Goal: Information Seeking & Learning: Learn about a topic

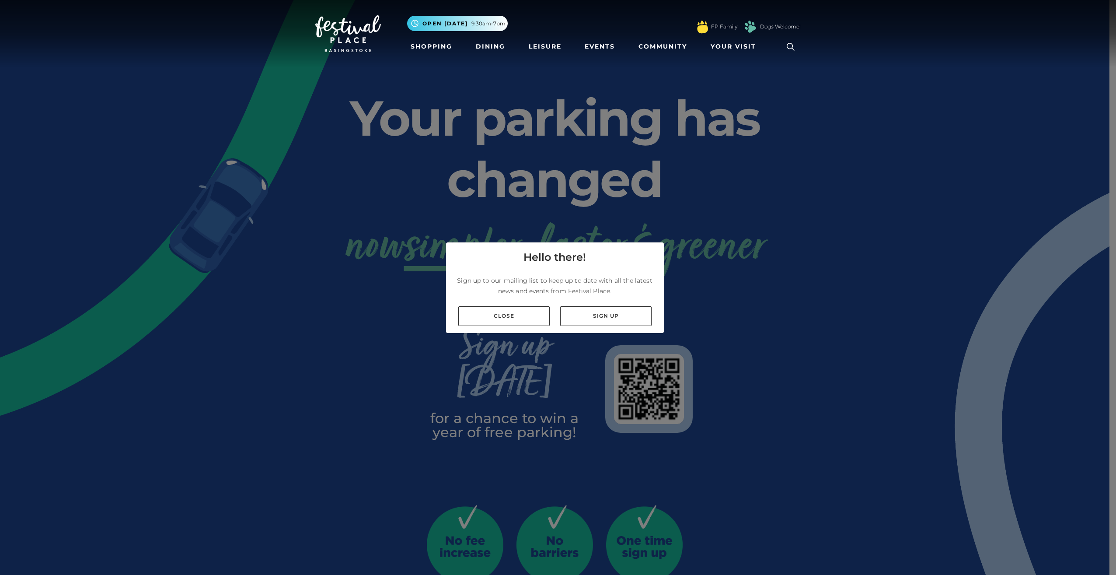
drag, startPoint x: 495, startPoint y: 310, endPoint x: 545, endPoint y: 171, distance: 147.8
click at [495, 309] on link "Close" at bounding box center [503, 316] width 91 height 20
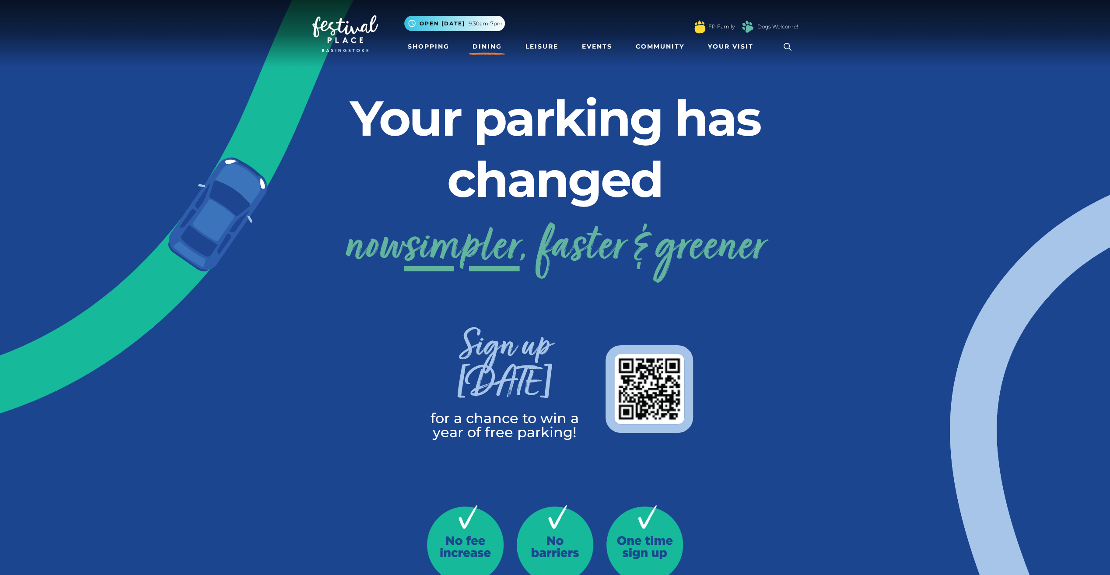
click at [499, 41] on link "Dining" at bounding box center [487, 46] width 36 height 16
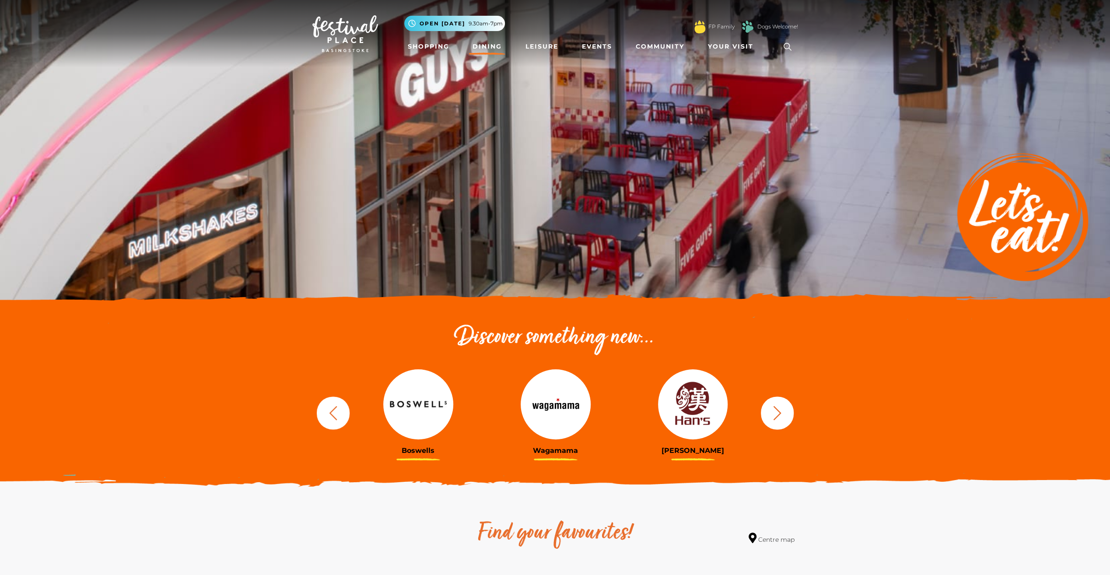
click at [423, 401] on img at bounding box center [418, 404] width 70 height 70
click at [689, 399] on img at bounding box center [693, 404] width 70 height 70
click at [779, 410] on icon "button" at bounding box center [777, 413] width 16 height 16
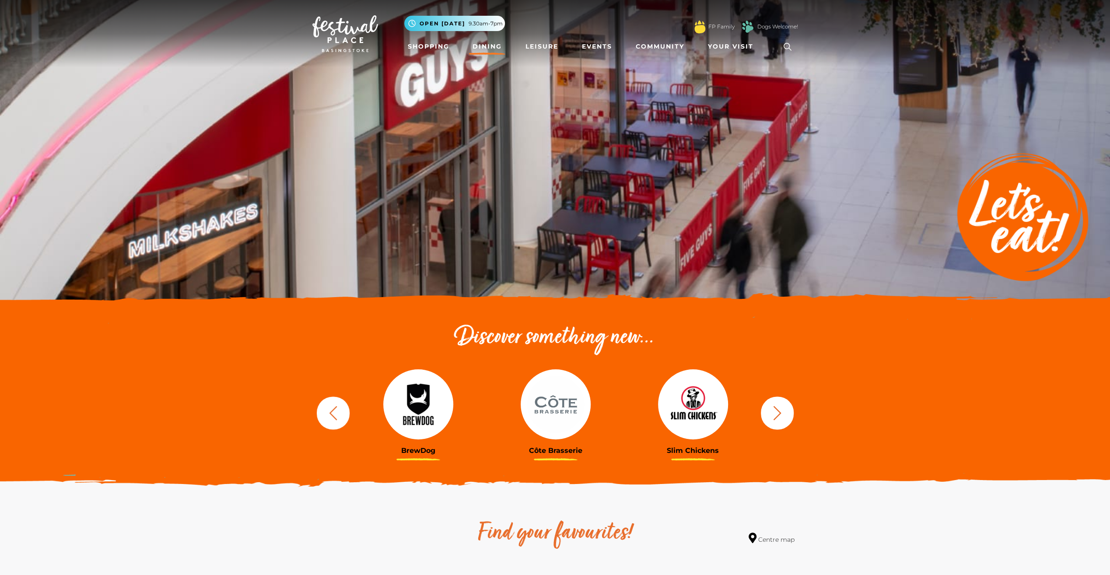
click at [779, 410] on icon "button" at bounding box center [777, 413] width 16 height 16
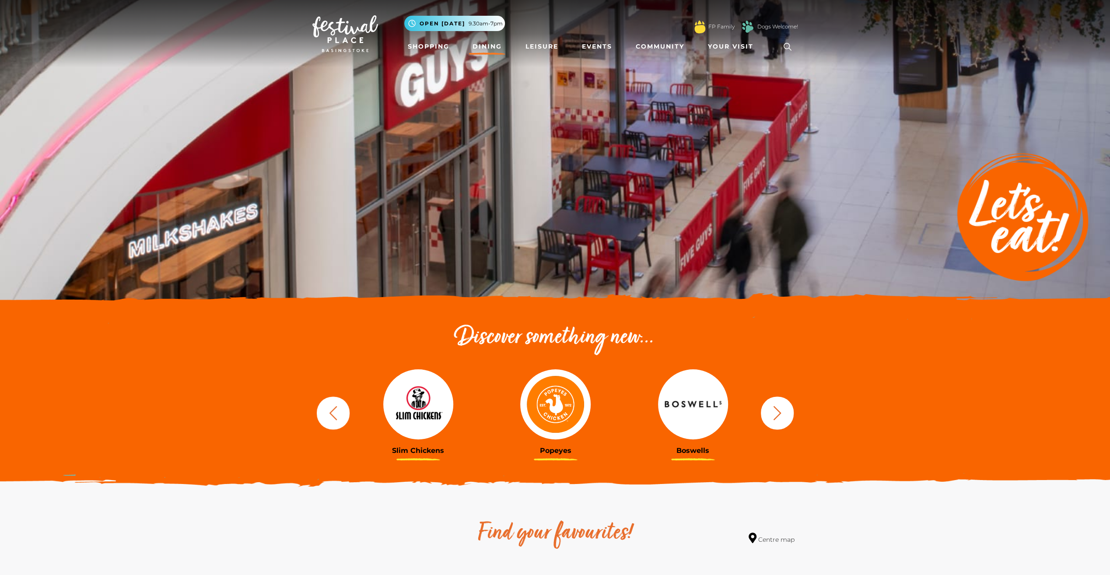
click at [786, 409] on button "button" at bounding box center [777, 412] width 33 height 33
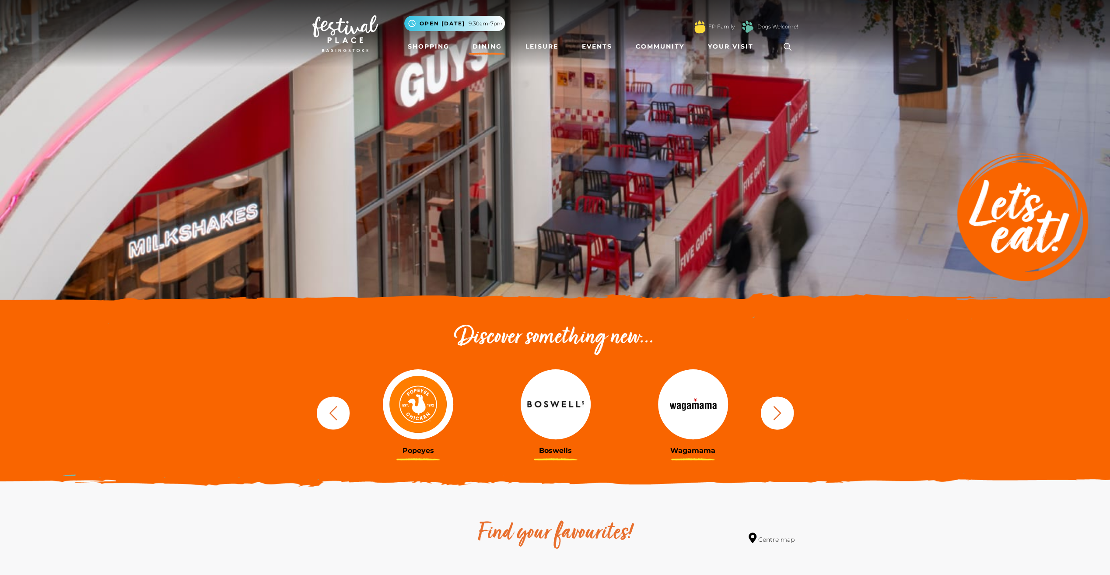
click at [786, 409] on button "button" at bounding box center [777, 412] width 33 height 33
click at [776, 409] on icon "button" at bounding box center [777, 413] width 16 height 16
click at [776, 409] on icon "button" at bounding box center [777, 413] width 8 height 14
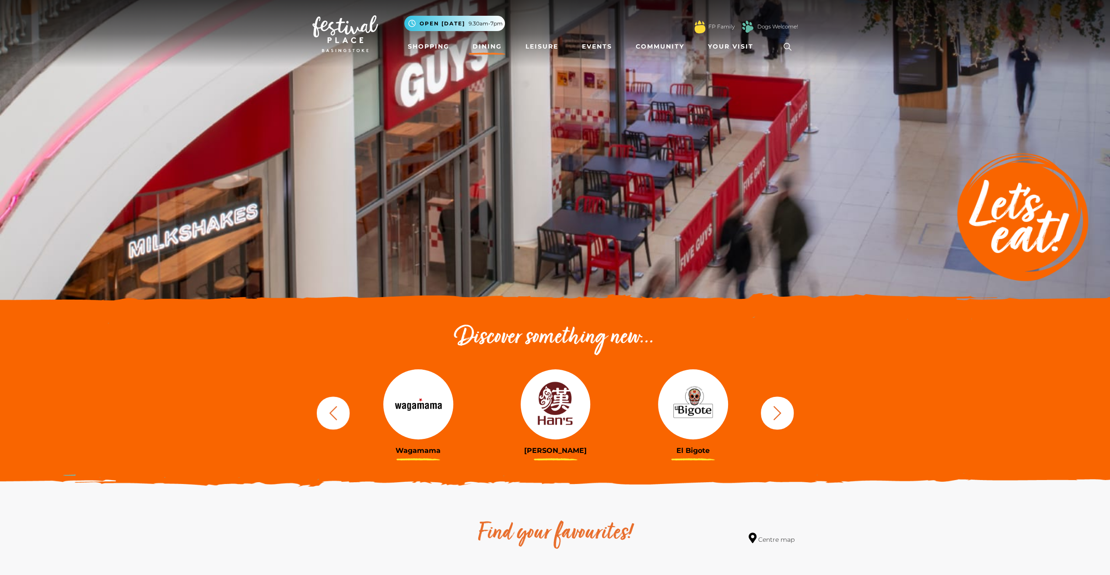
click at [704, 408] on img at bounding box center [693, 404] width 70 height 70
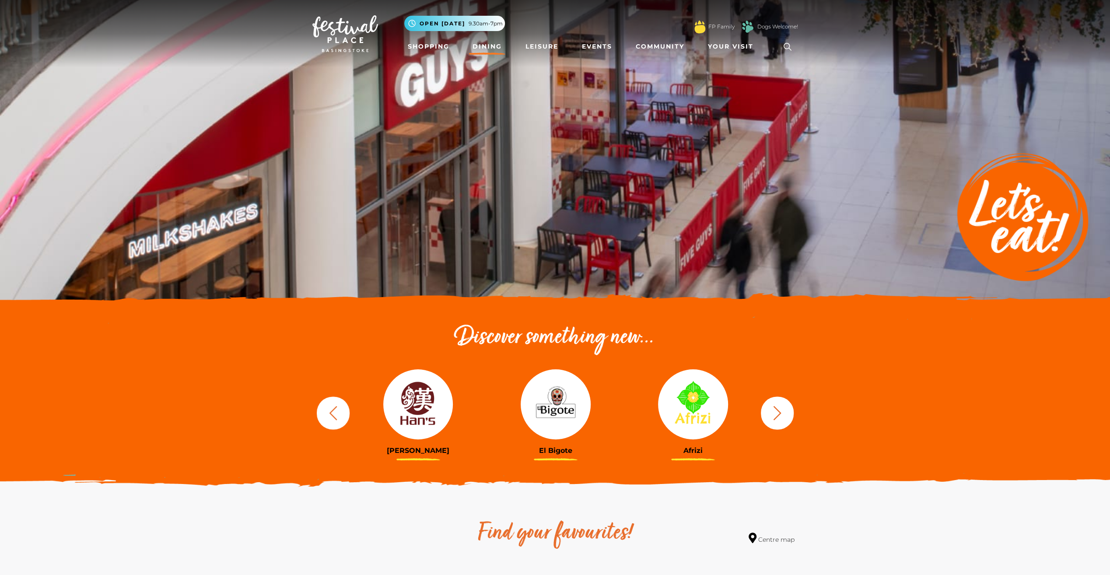
drag, startPoint x: 694, startPoint y: 408, endPoint x: 718, endPoint y: 411, distance: 24.3
click at [694, 408] on img at bounding box center [693, 404] width 70 height 70
click at [773, 409] on icon "button" at bounding box center [777, 413] width 16 height 16
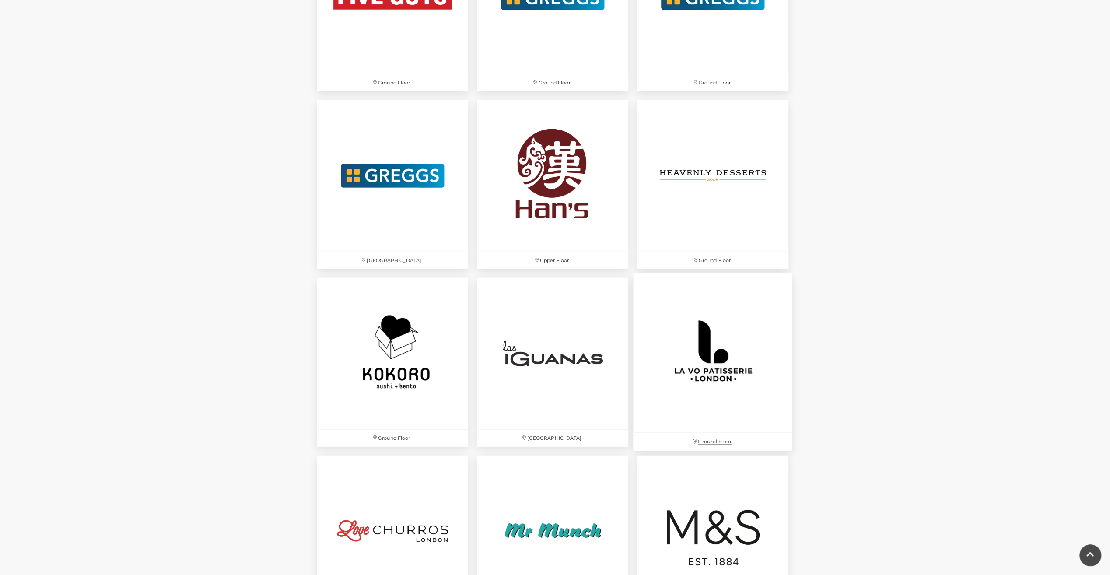
scroll to position [1662, 0]
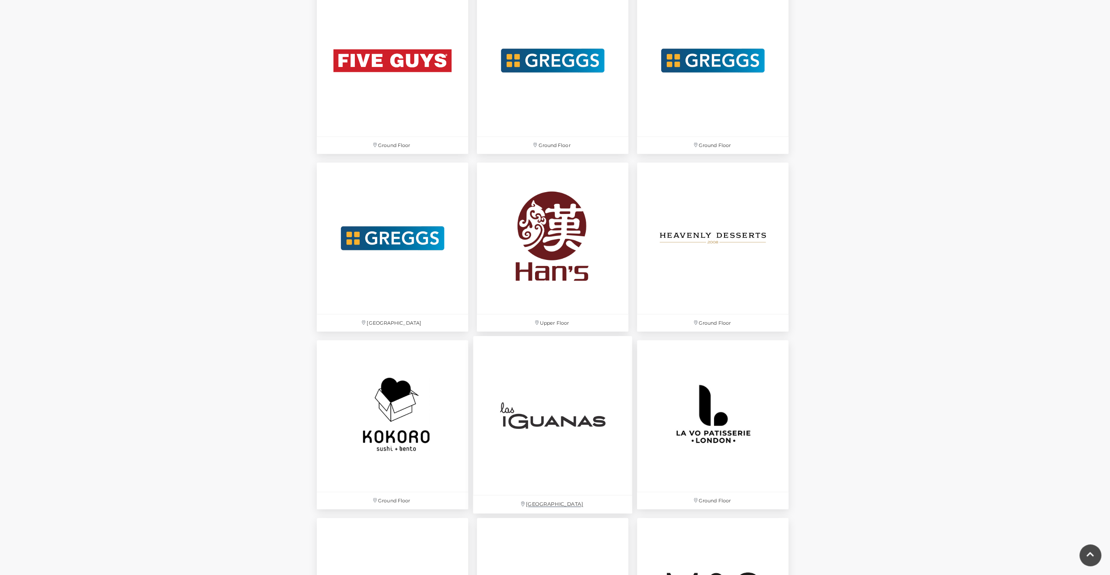
click at [579, 421] on img at bounding box center [552, 415] width 159 height 159
